Goal: Find contact information: Find contact information

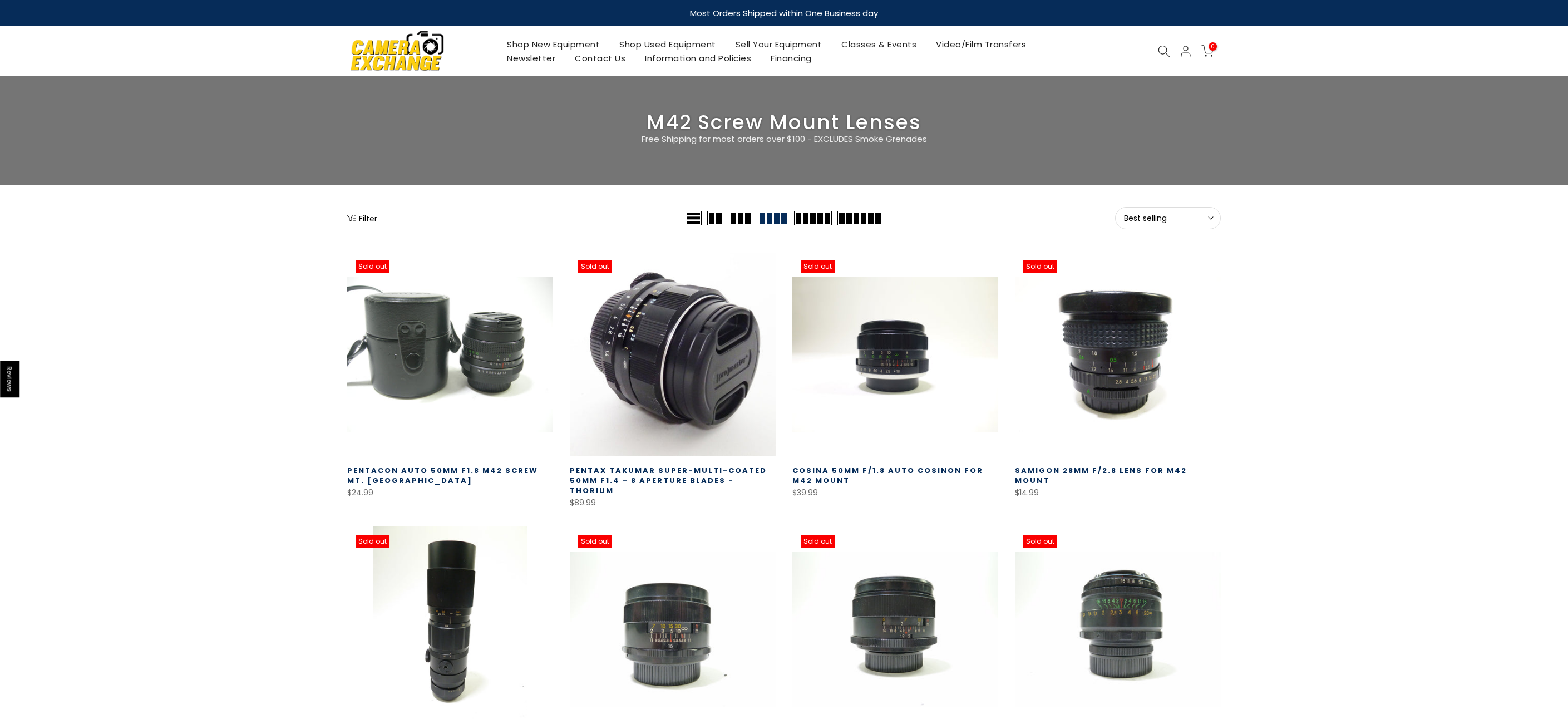
drag, startPoint x: 745, startPoint y: 128, endPoint x: 763, endPoint y: 129, distance: 18.0
click at [748, 128] on h3 "M42 Screw Mount Lenses" at bounding box center [784, 122] width 874 height 14
drag, startPoint x: 764, startPoint y: 129, endPoint x: 773, endPoint y: 129, distance: 9.0
click at [767, 129] on h3 "M42 Screw Mount Lenses" at bounding box center [784, 122] width 874 height 14
drag, startPoint x: 773, startPoint y: 129, endPoint x: 785, endPoint y: 129, distance: 12.0
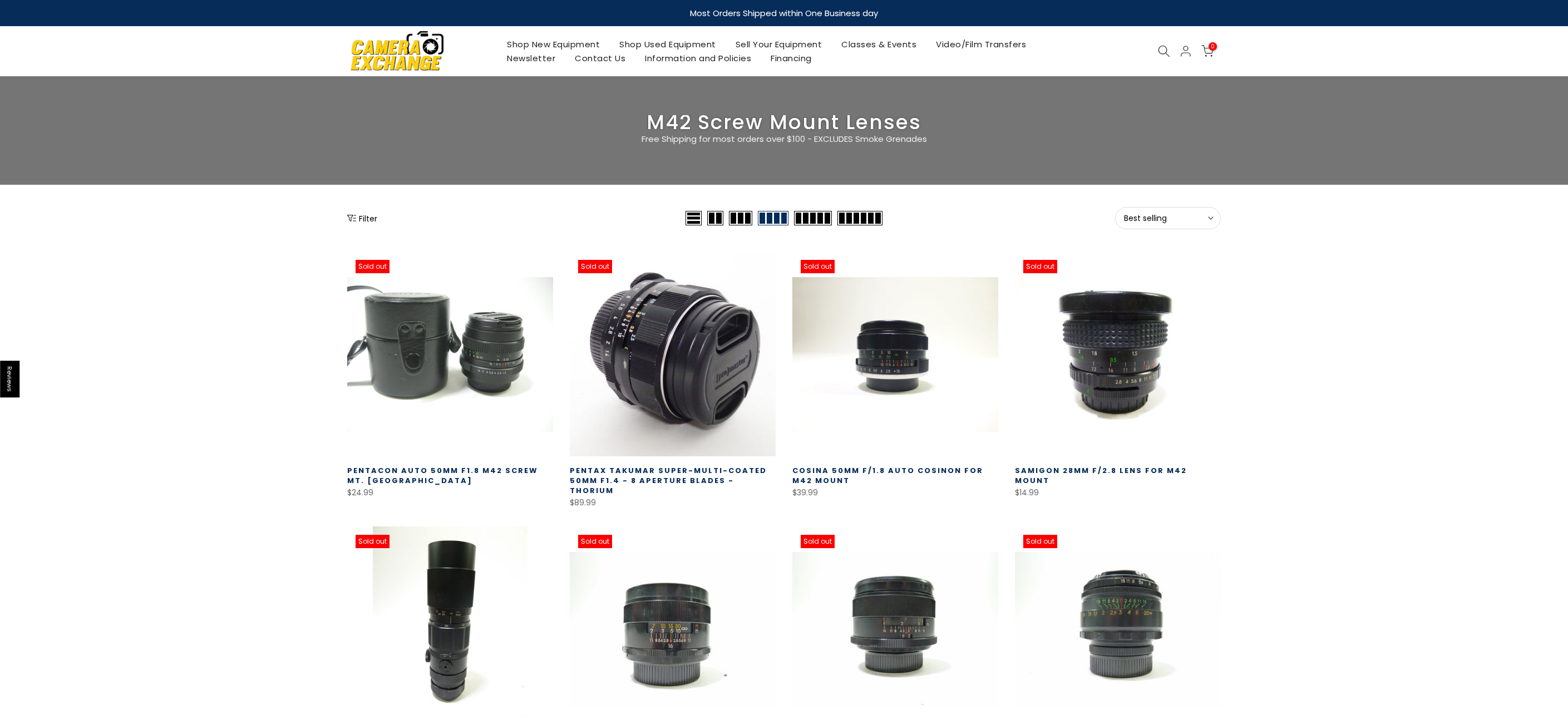
click at [777, 129] on h3 "M42 Screw Mount Lenses" at bounding box center [784, 122] width 874 height 14
drag, startPoint x: 789, startPoint y: 129, endPoint x: 805, endPoint y: 130, distance: 16.0
click at [794, 129] on h3 "M42 Screw Mount Lenses" at bounding box center [784, 122] width 874 height 14
click at [830, 129] on h3 "M42 Screw Mount Lenses" at bounding box center [784, 122] width 874 height 14
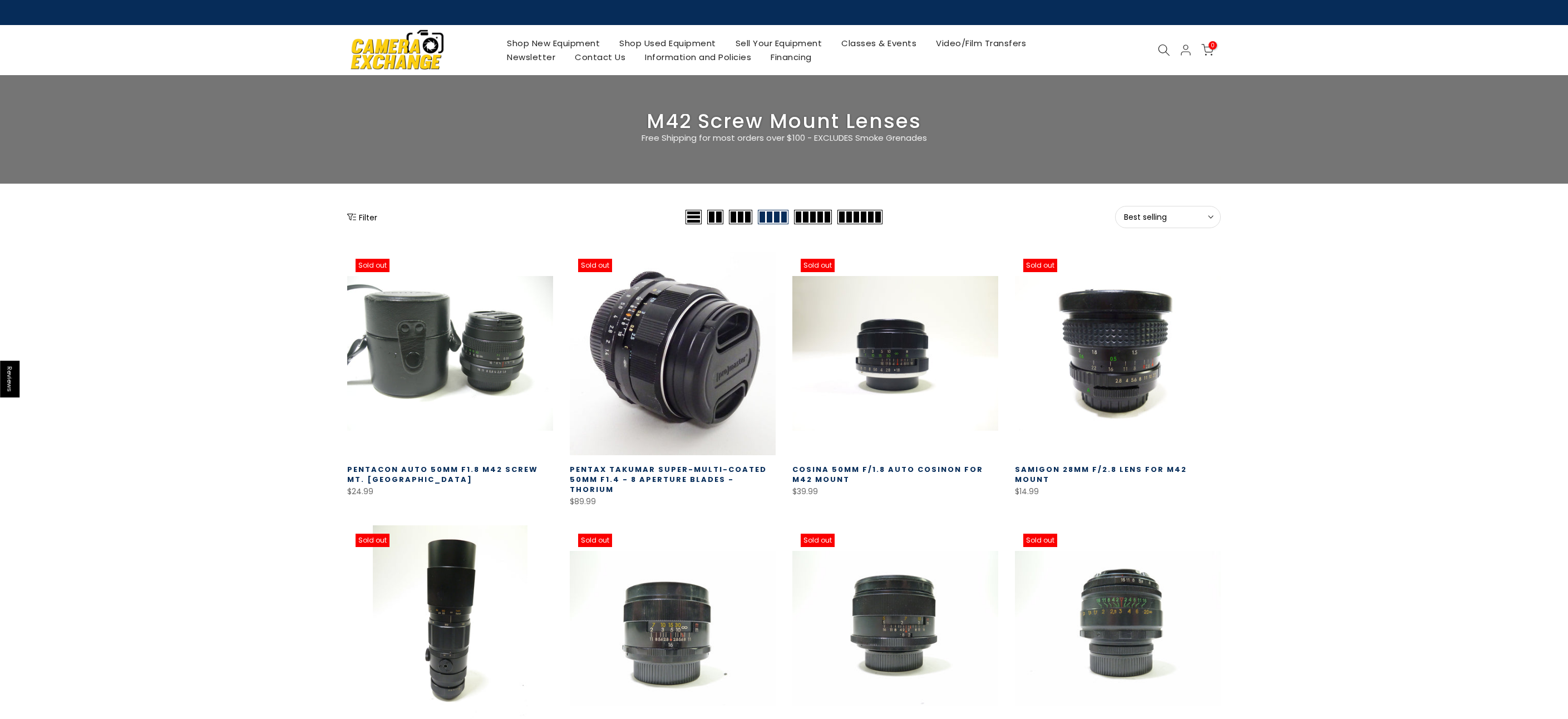
click at [835, 129] on h3 "M42 Screw Mount Lenses" at bounding box center [784, 122] width 874 height 14
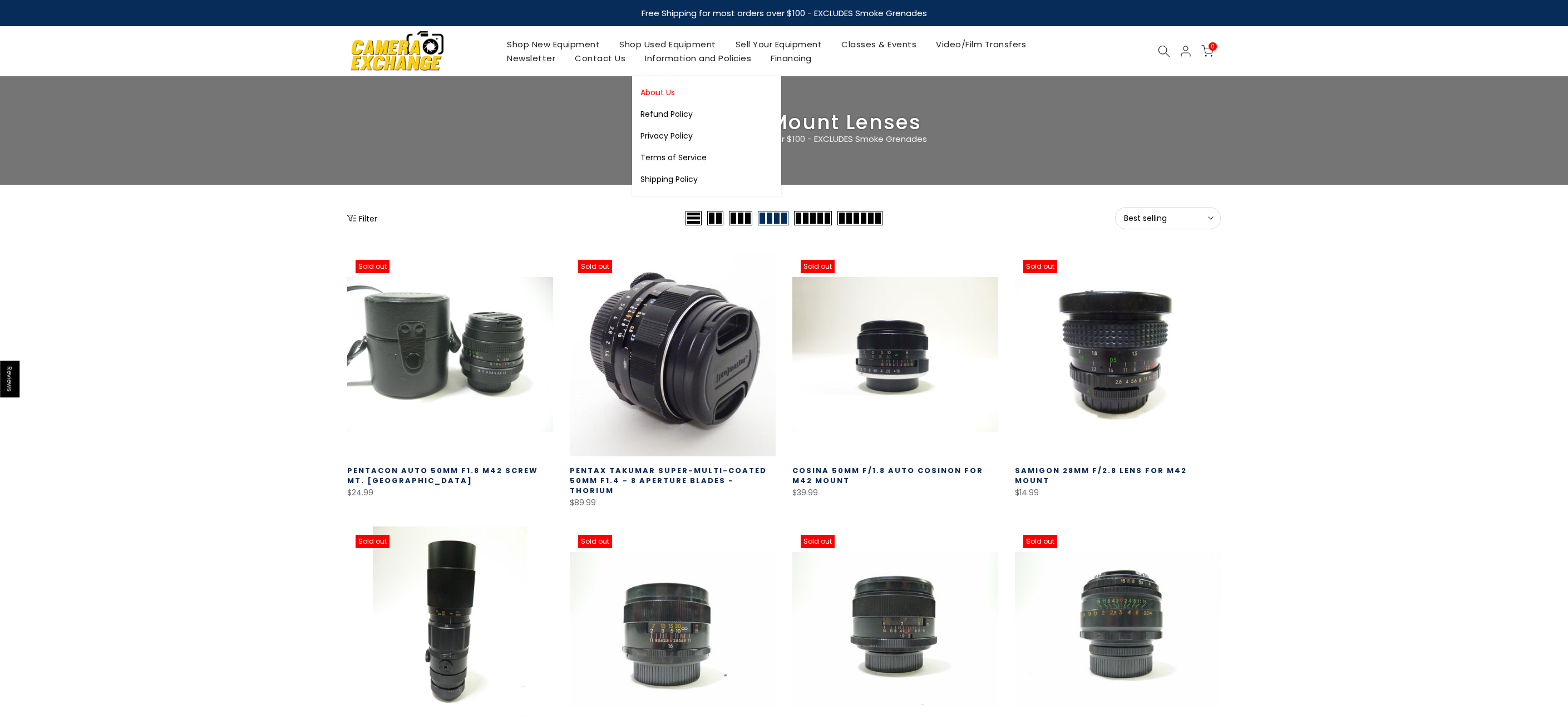
click at [667, 89] on link "About Us" at bounding box center [707, 92] width 149 height 22
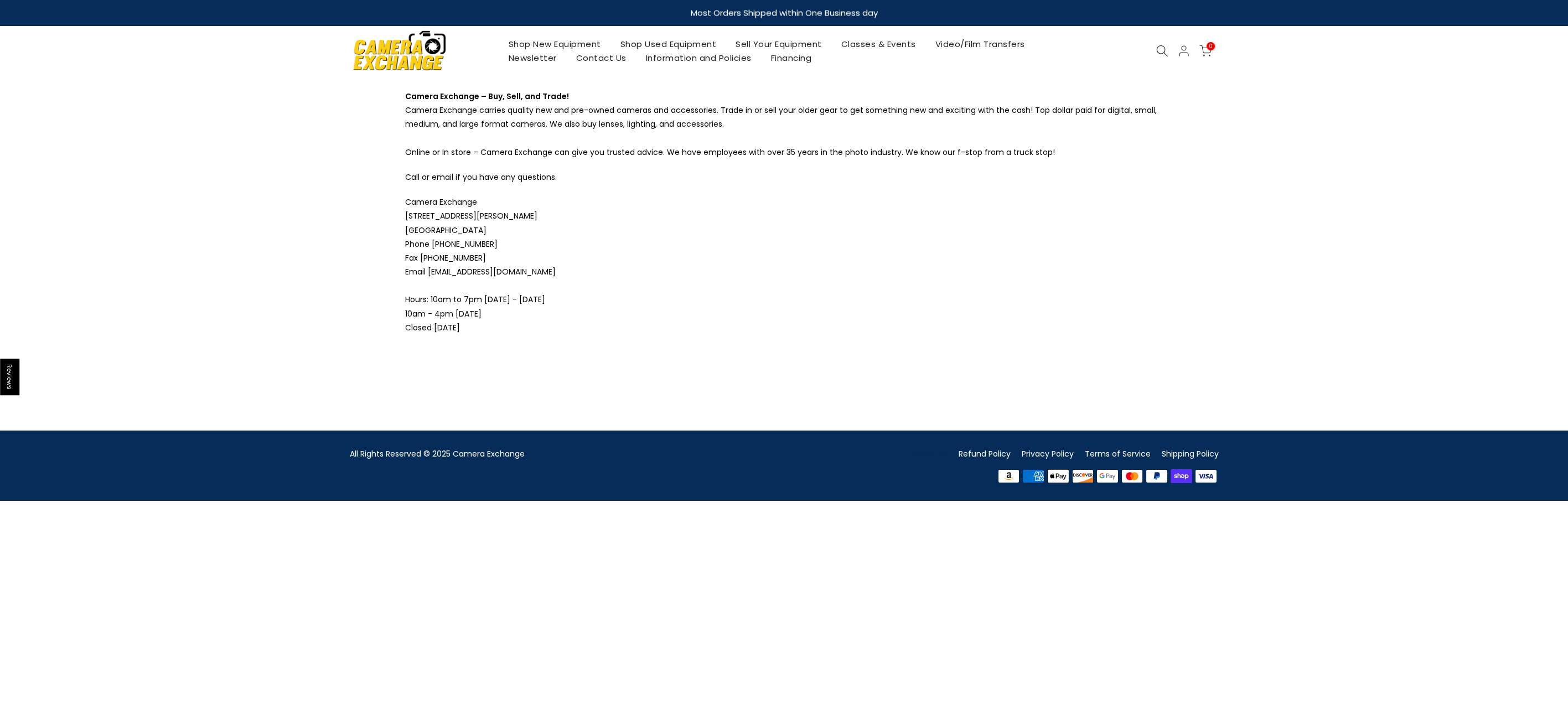
click at [485, 215] on p "Camera Exchange 5582 Dixie Highway Waterford, MI 48329 Phone 248-623-8990 Fax 2…" at bounding box center [785, 265] width 758 height 139
click at [483, 224] on p "Camera Exchange 5582 Dixie Highway Waterford, MI 48329 Phone 248-623-8990 Fax 2…" at bounding box center [785, 265] width 758 height 139
click at [486, 225] on p "Camera Exchange 5582 Dixie Highway Waterford, MI 48329 Phone 248-623-8990 Fax 2…" at bounding box center [785, 265] width 758 height 139
click at [486, 225] on p "Camera Exchange 5582 Dixie Highway Waterford, MI 48329 Phone 248-623-8990 Fax 2…" at bounding box center [785, 265] width 758 height 139
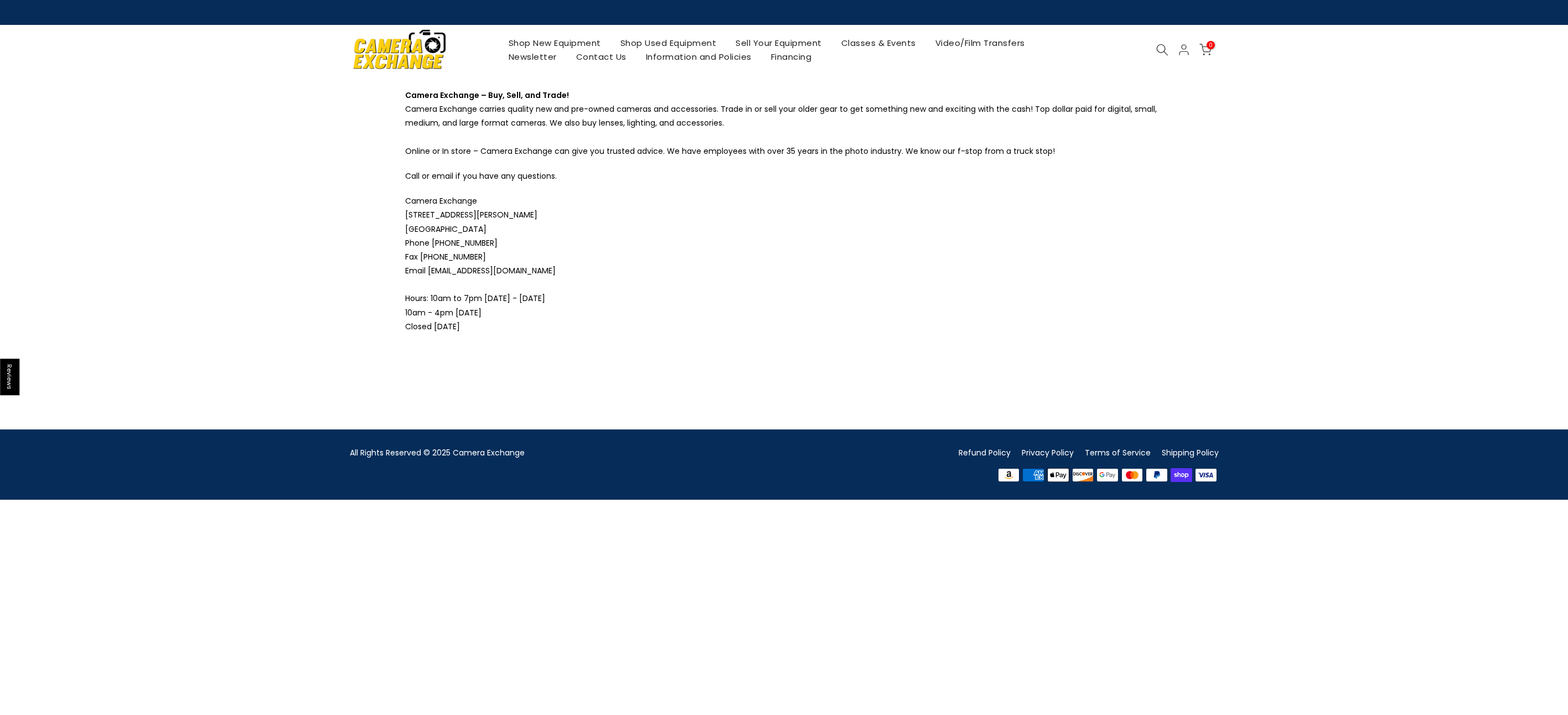
click at [487, 227] on p "Camera Exchange 5582 Dixie Highway Waterford, MI 48329 Phone 248-623-8990 Fax 2…" at bounding box center [785, 263] width 758 height 139
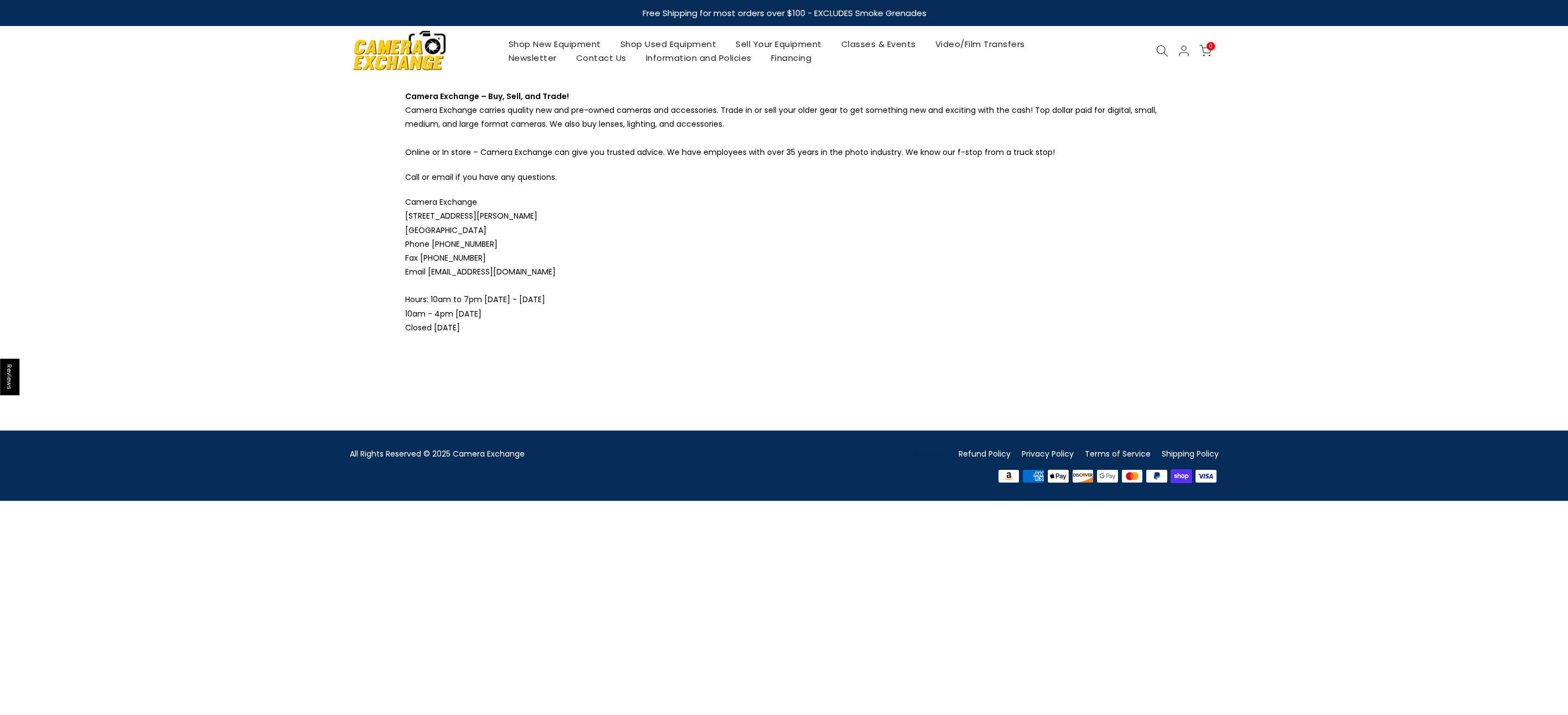
drag, startPoint x: 405, startPoint y: 200, endPoint x: 488, endPoint y: 225, distance: 86.7
click at [488, 225] on p "Camera Exchange 5582 Dixie Highway Waterford, MI 48329 Phone 248-623-8990 Fax 2…" at bounding box center [785, 265] width 758 height 139
copy span "Camera Exchange 5582 Dixie Highway Waterford, MI 48329"
